Goal: Information Seeking & Learning: Understand process/instructions

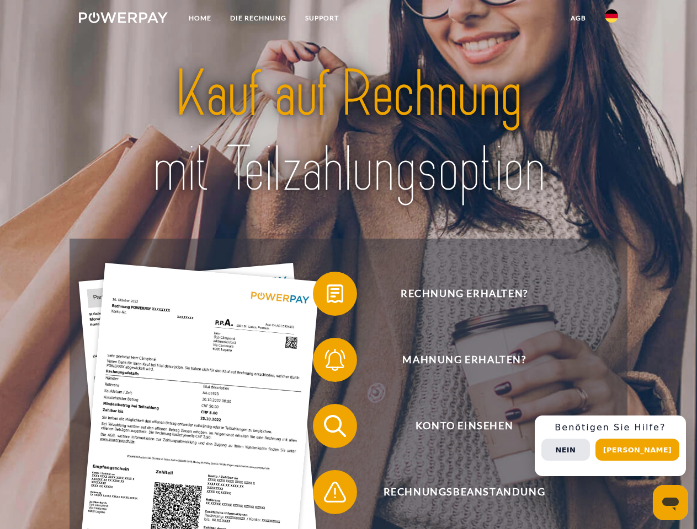
click at [123, 19] on img at bounding box center [123, 17] width 89 height 11
click at [611, 19] on img at bounding box center [610, 15] width 13 height 13
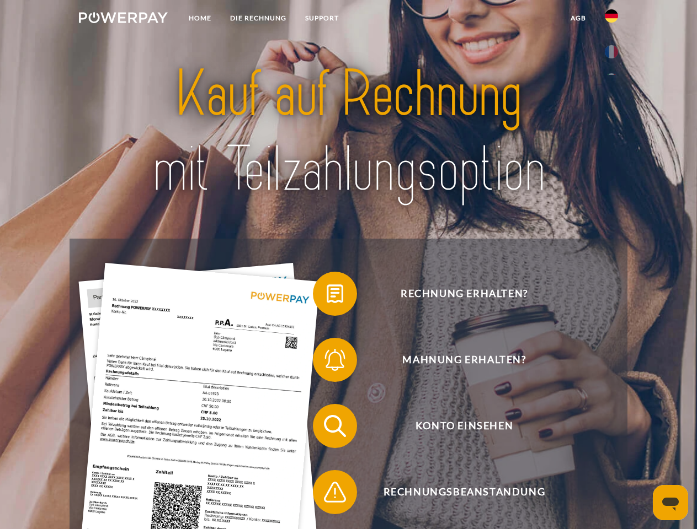
click at [577, 18] on link "agb" at bounding box center [578, 18] width 34 height 20
click at [327, 296] on span at bounding box center [318, 293] width 55 height 55
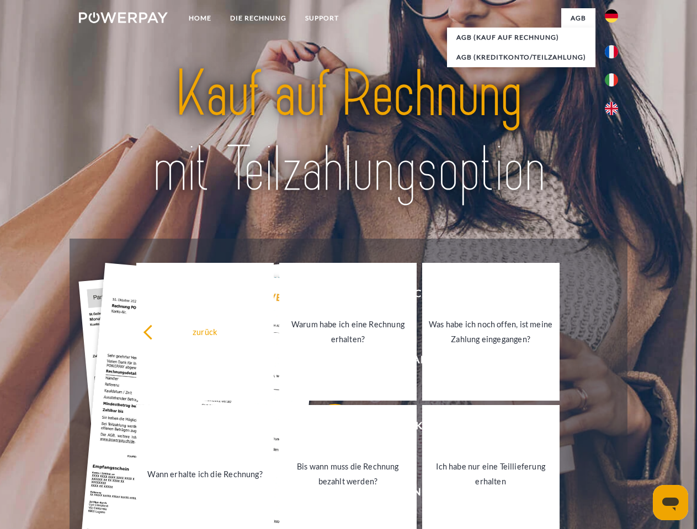
click at [327, 362] on div "Rechnung erhalten? Mahnung erhalten? Konto einsehen" at bounding box center [347, 459] width 557 height 441
click at [327, 429] on link "Bis wann muss die Rechnung bezahlt werden?" at bounding box center [347, 474] width 137 height 138
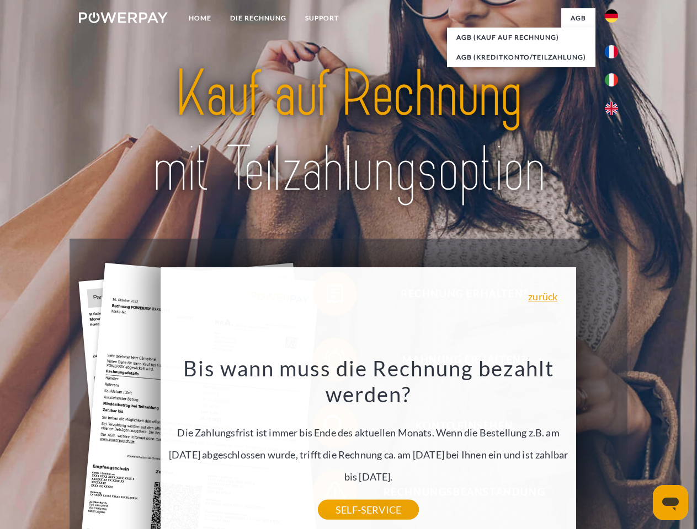
click at [327, 495] on div "Bis wann muss die Rechnung bezahlt werden? Die Zahlungsfrist ist immer bis Ende…" at bounding box center [368, 432] width 403 height 155
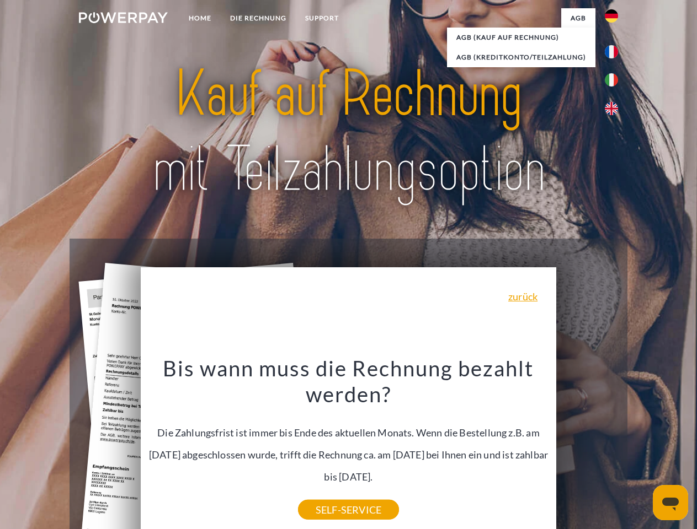
click at [614, 446] on div "Rechnung erhalten? Mahnung erhalten? Konto einsehen" at bounding box center [347, 459] width 557 height 441
click at [587, 448] on span "Konto einsehen" at bounding box center [464, 426] width 270 height 44
click at [641, 450] on header "Home DIE RECHNUNG SUPPORT" at bounding box center [348, 381] width 697 height 762
